Goal: Transaction & Acquisition: Obtain resource

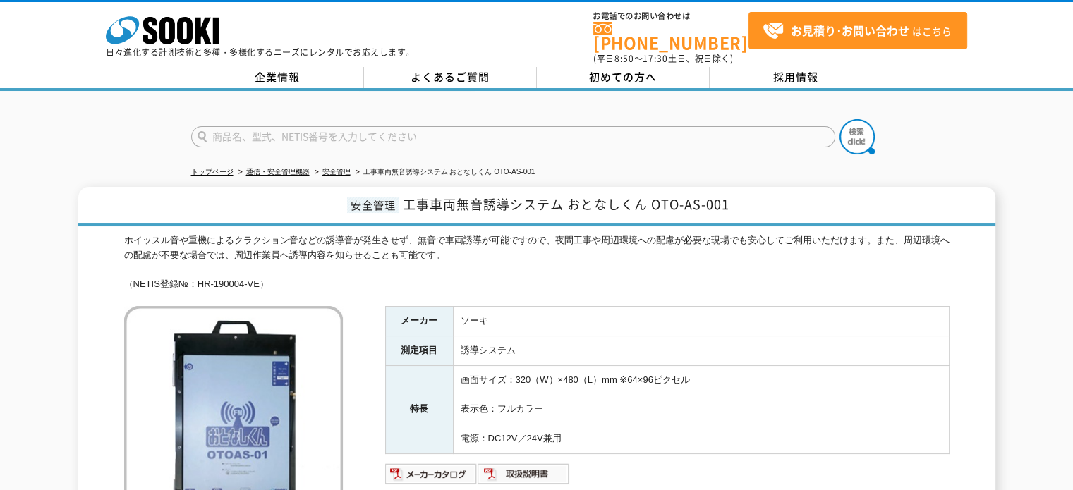
scroll to position [212, 0]
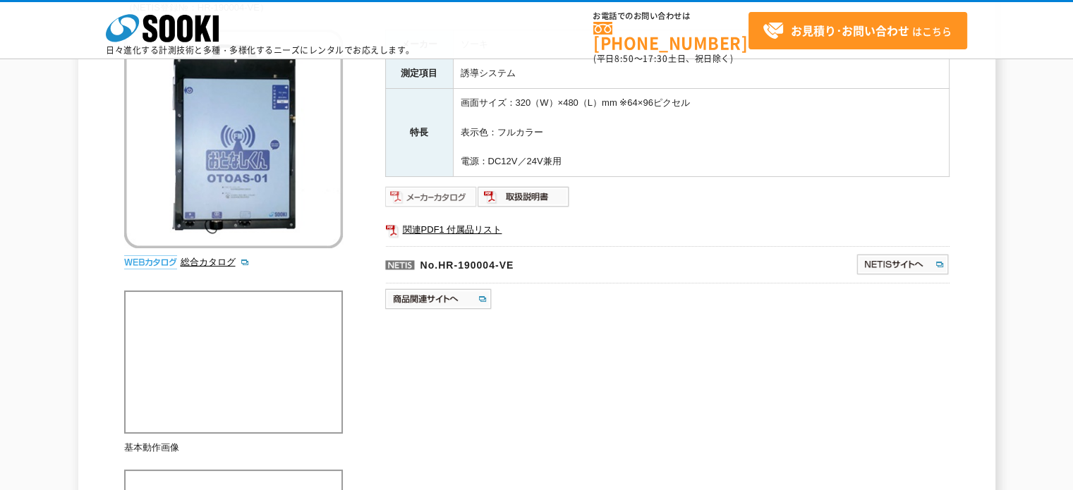
click at [468, 200] on img at bounding box center [431, 196] width 92 height 23
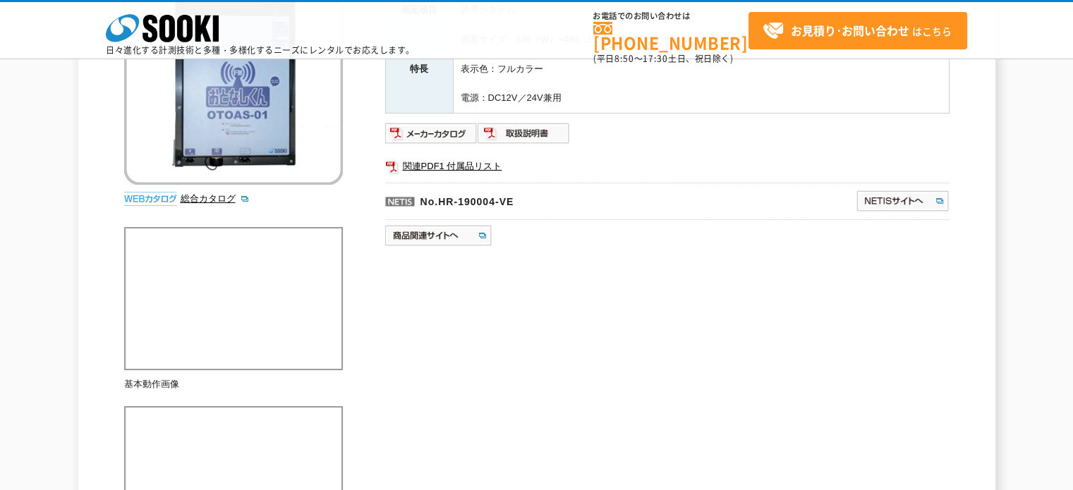
scroll to position [282, 0]
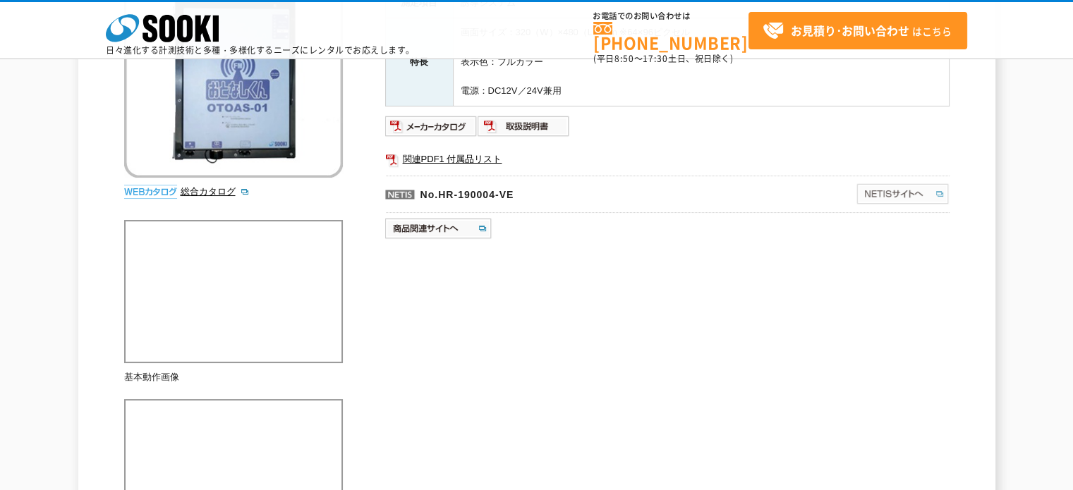
click at [917, 195] on img at bounding box center [902, 194] width 94 height 23
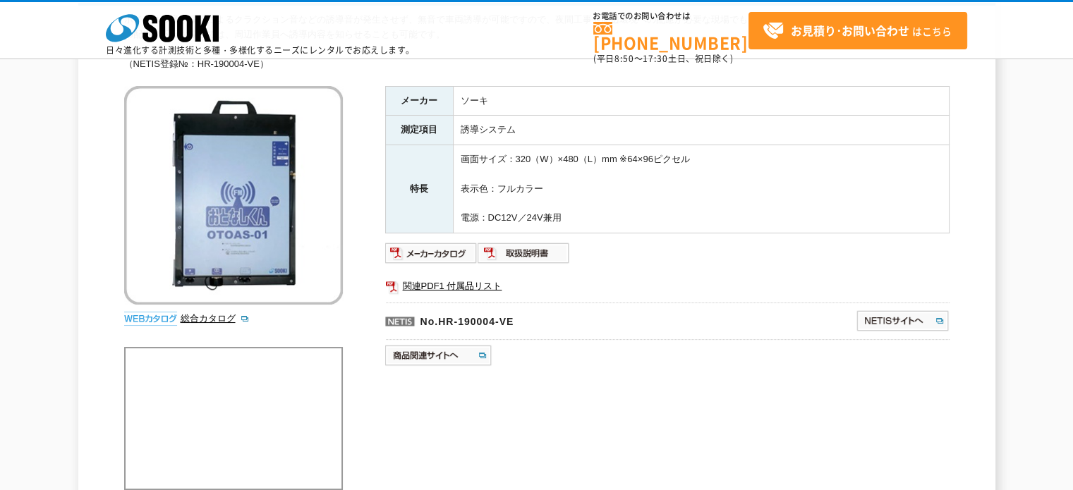
scroll to position [141, 0]
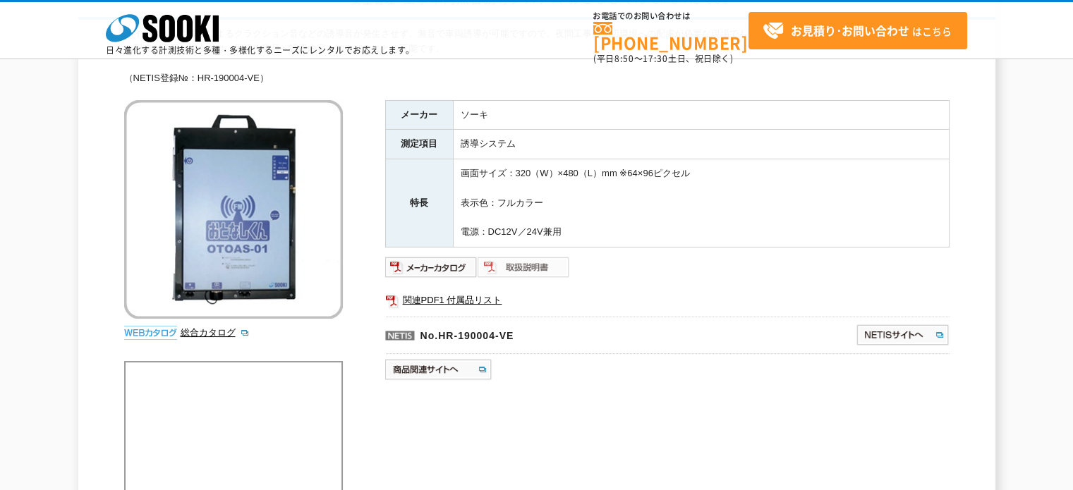
click at [535, 264] on img at bounding box center [523, 267] width 92 height 23
click at [427, 268] on img at bounding box center [431, 267] width 92 height 23
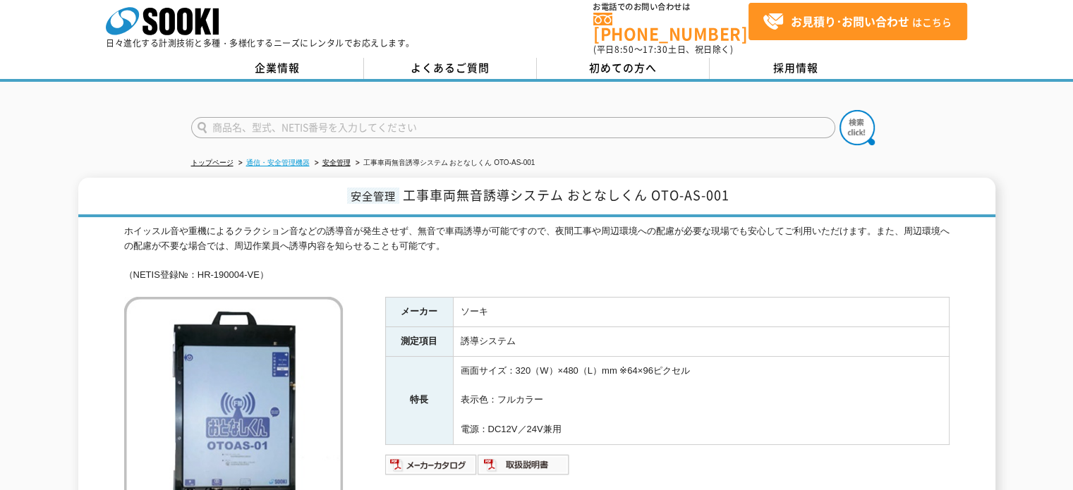
scroll to position [0, 0]
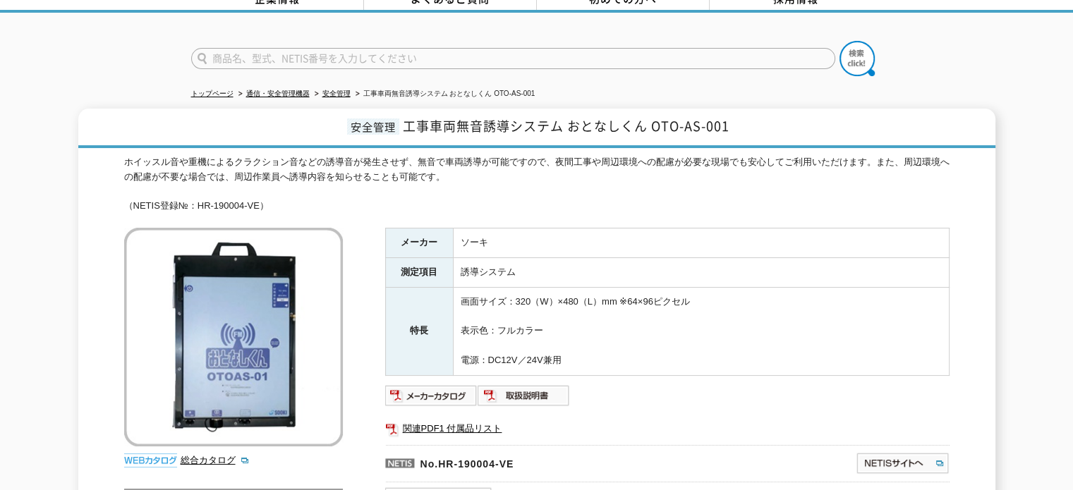
scroll to position [149, 0]
